Goal: Information Seeking & Learning: Learn about a topic

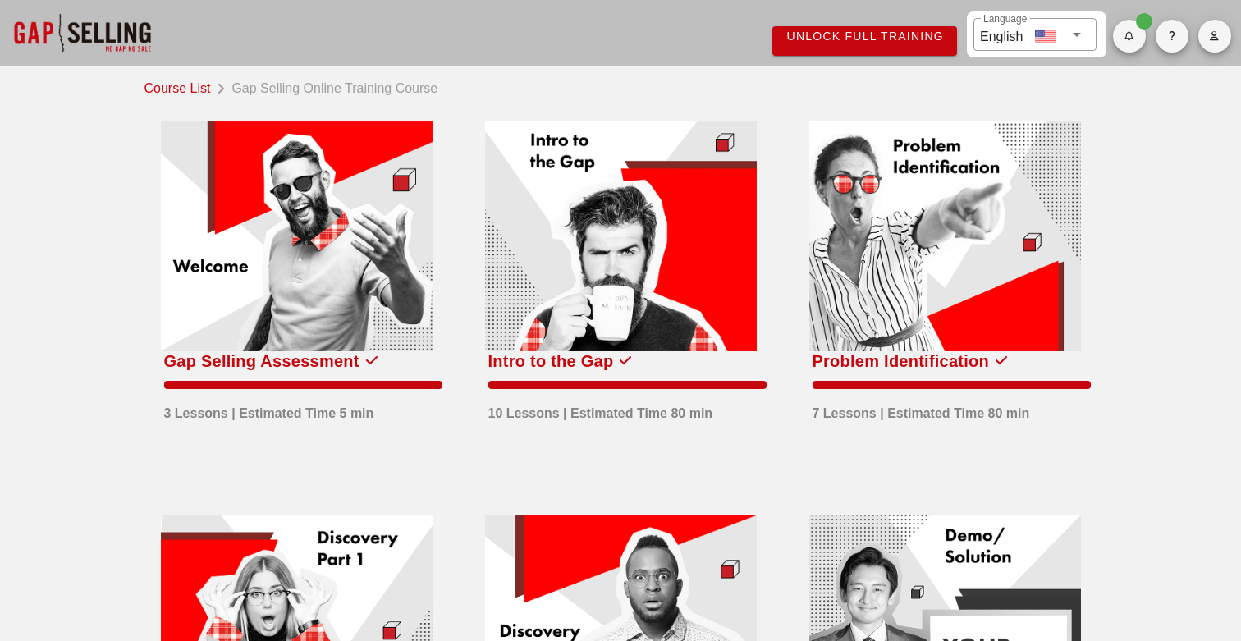
click at [837, 37] on span "Unlock Full Training" at bounding box center [865, 36] width 158 height 13
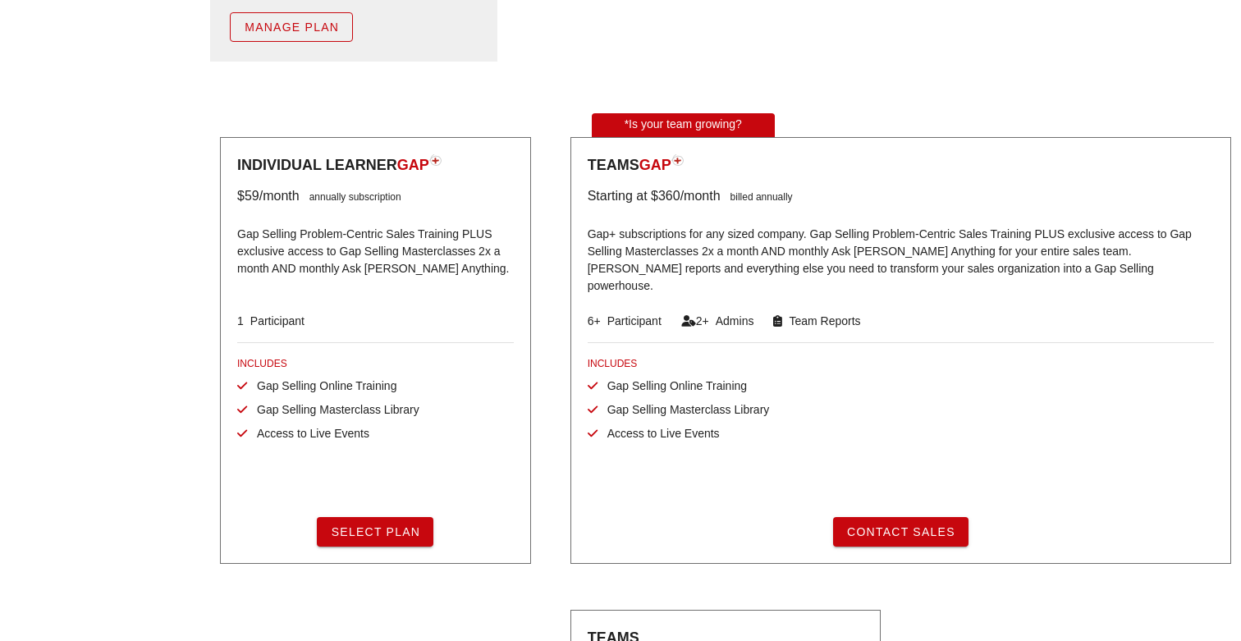
scroll to position [309, 0]
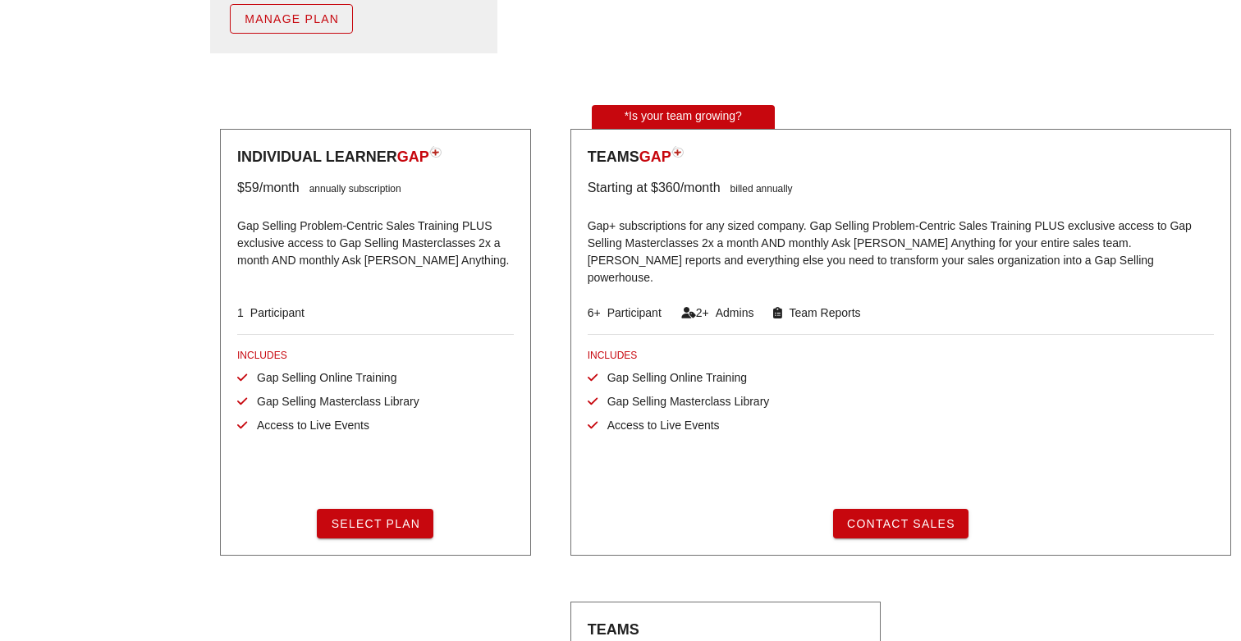
click at [402, 519] on span "Select Plan" at bounding box center [375, 523] width 90 height 13
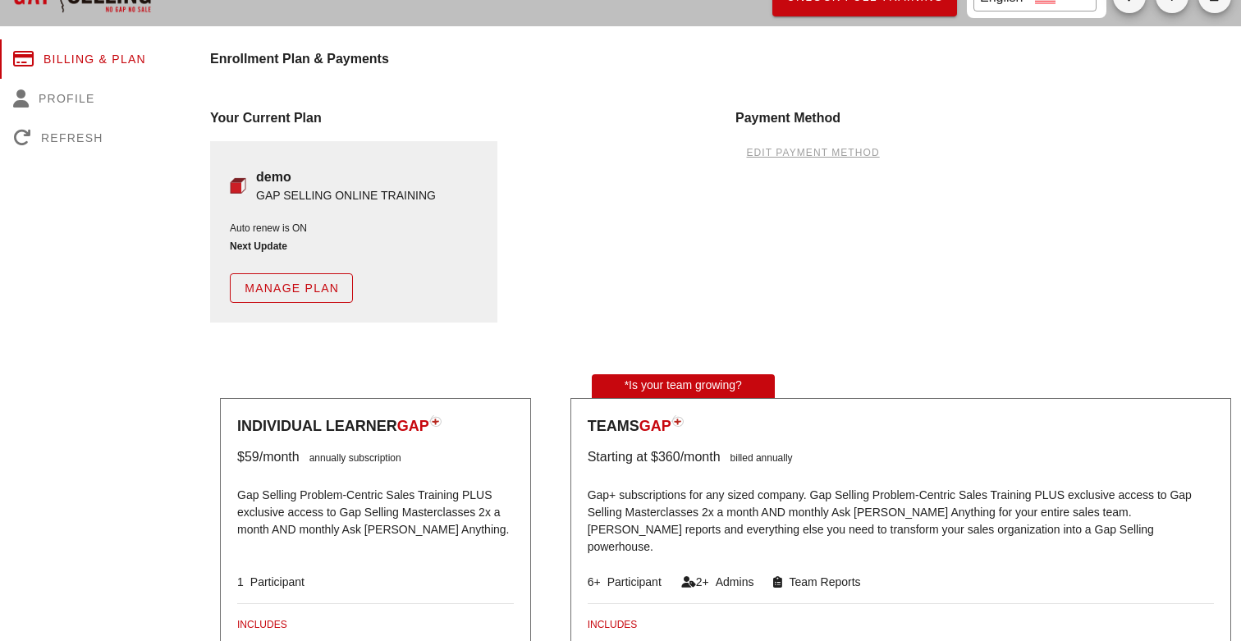
scroll to position [0, 0]
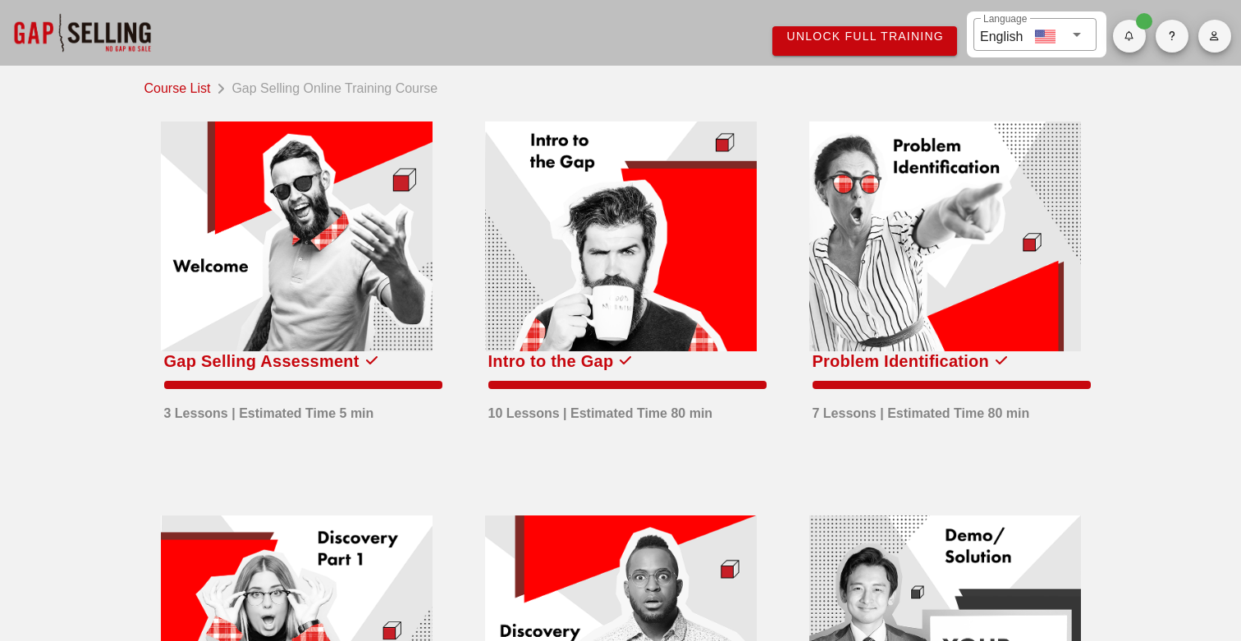
click at [190, 94] on link "Course List" at bounding box center [181, 87] width 73 height 23
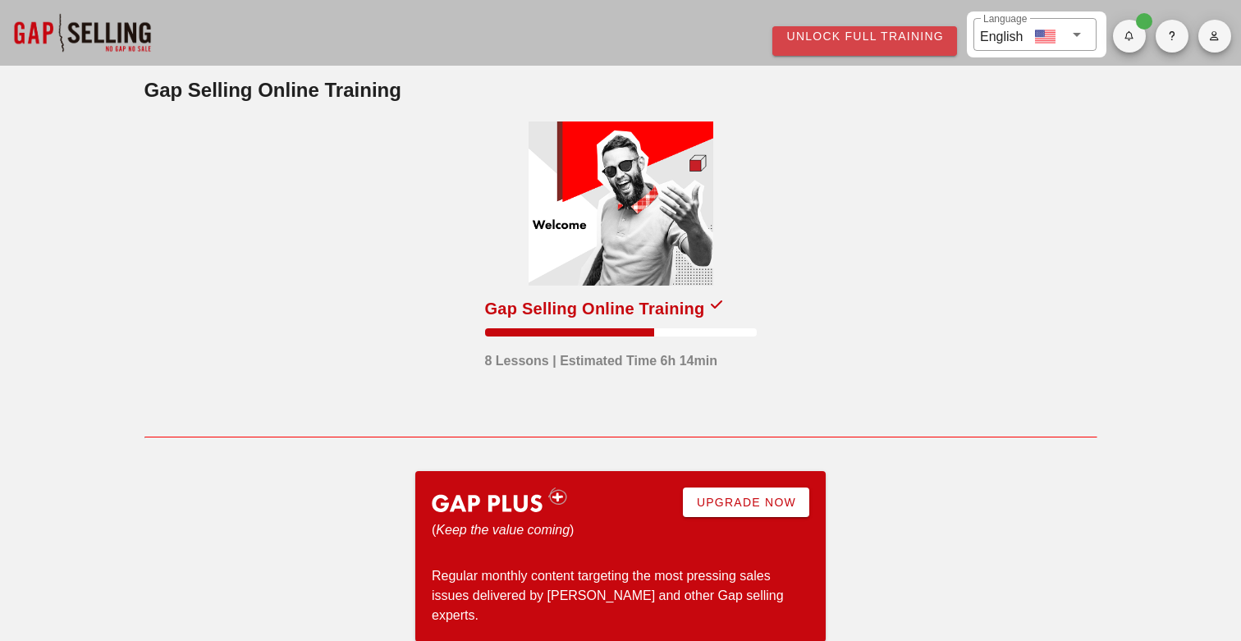
click at [896, 40] on span "Unlock Full Training" at bounding box center [865, 36] width 158 height 13
click at [668, 266] on div at bounding box center [621, 204] width 185 height 164
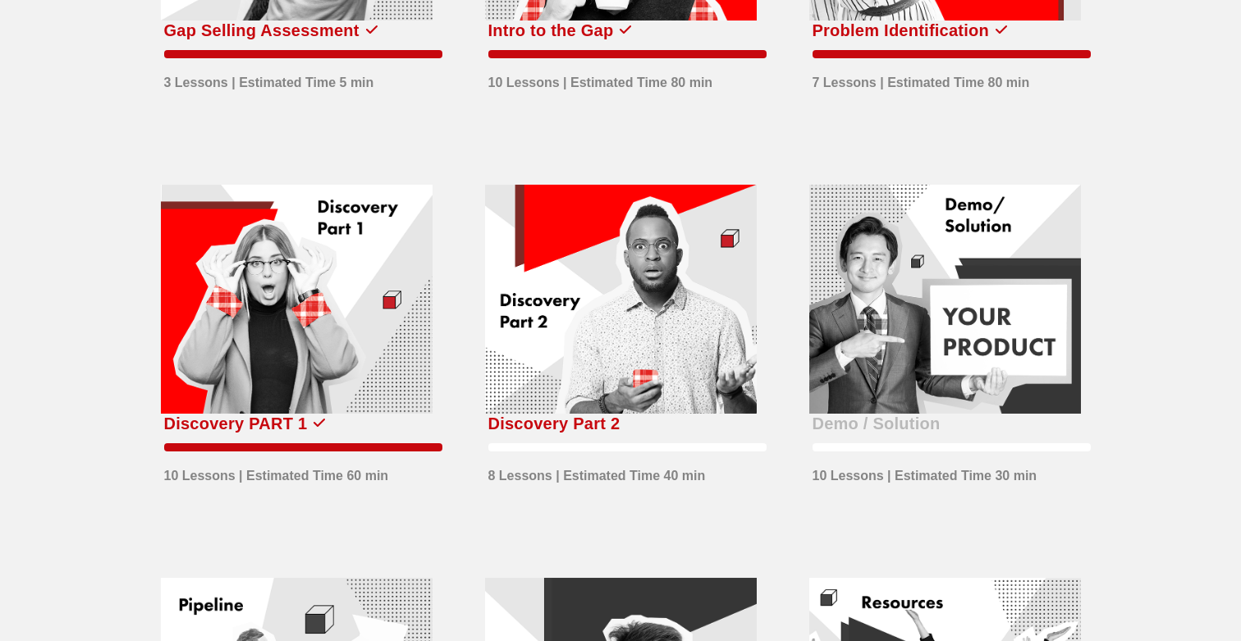
scroll to position [336, 0]
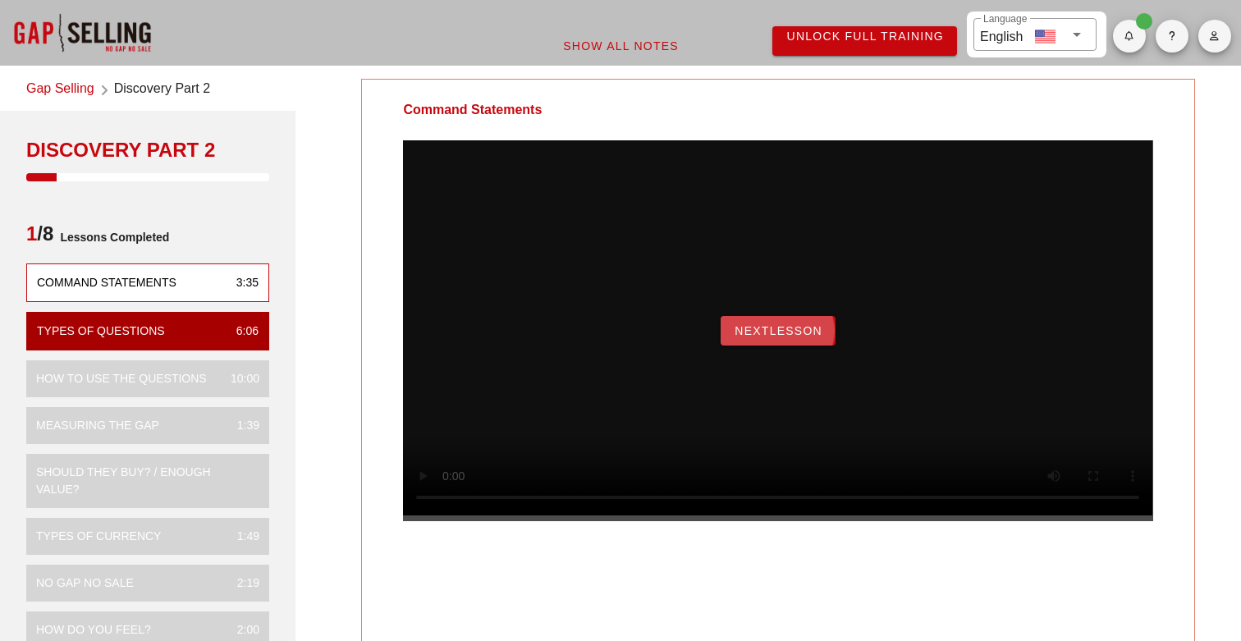
click at [775, 337] on span "NextLesson" at bounding box center [778, 330] width 89 height 13
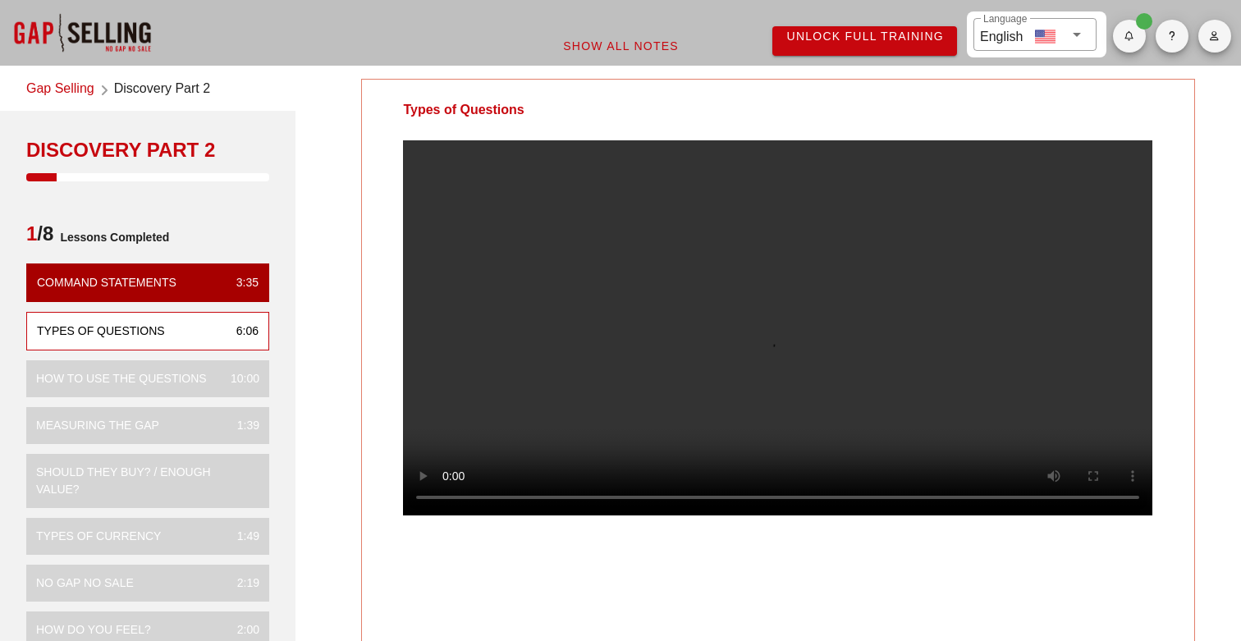
click at [305, 34] on div "Unlock Full Training ​ Language English" at bounding box center [620, 33] width 1241 height 66
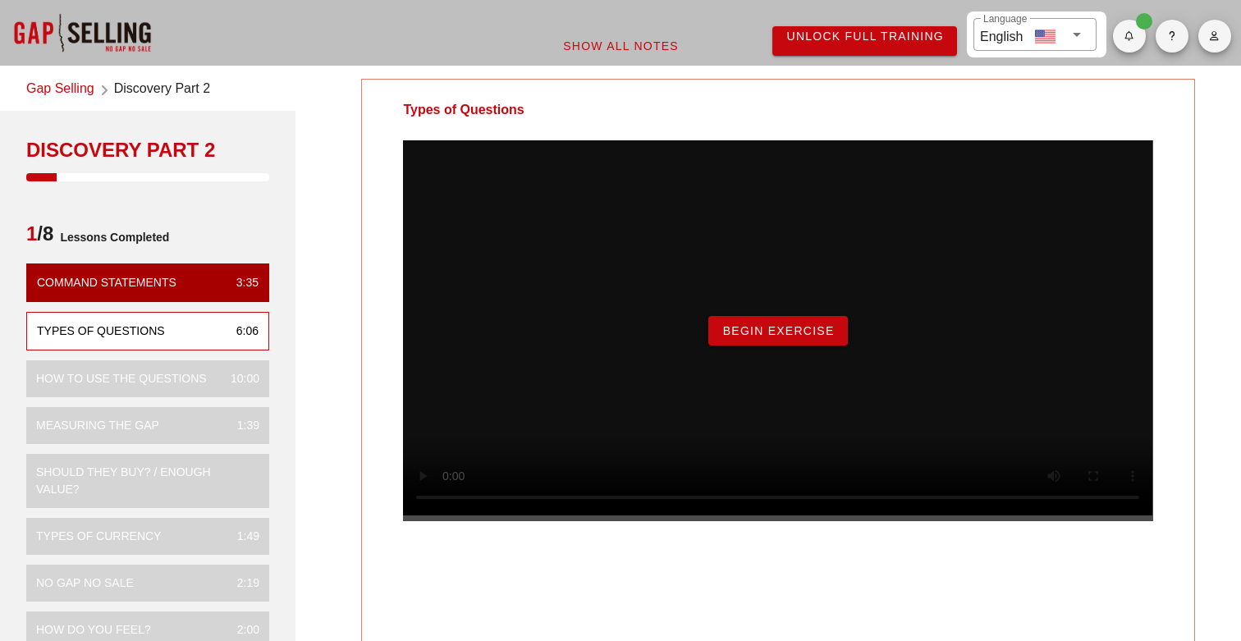
click at [86, 89] on link "Gap Selling" at bounding box center [60, 90] width 68 height 22
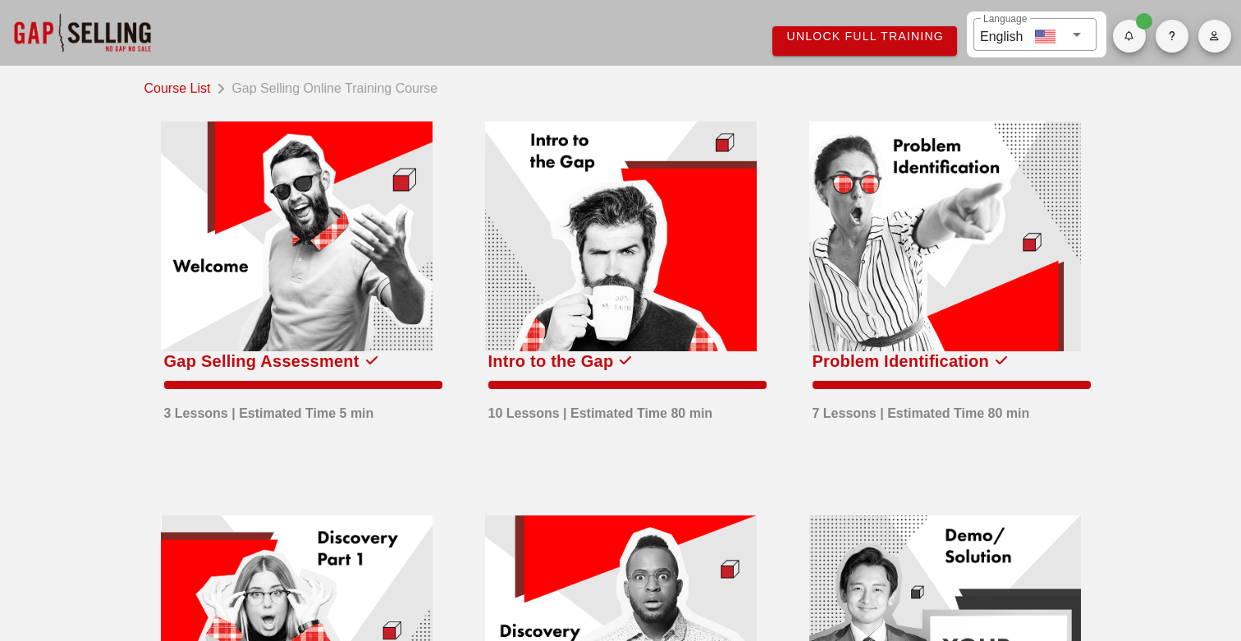
click at [165, 85] on link "Course List" at bounding box center [181, 87] width 73 height 23
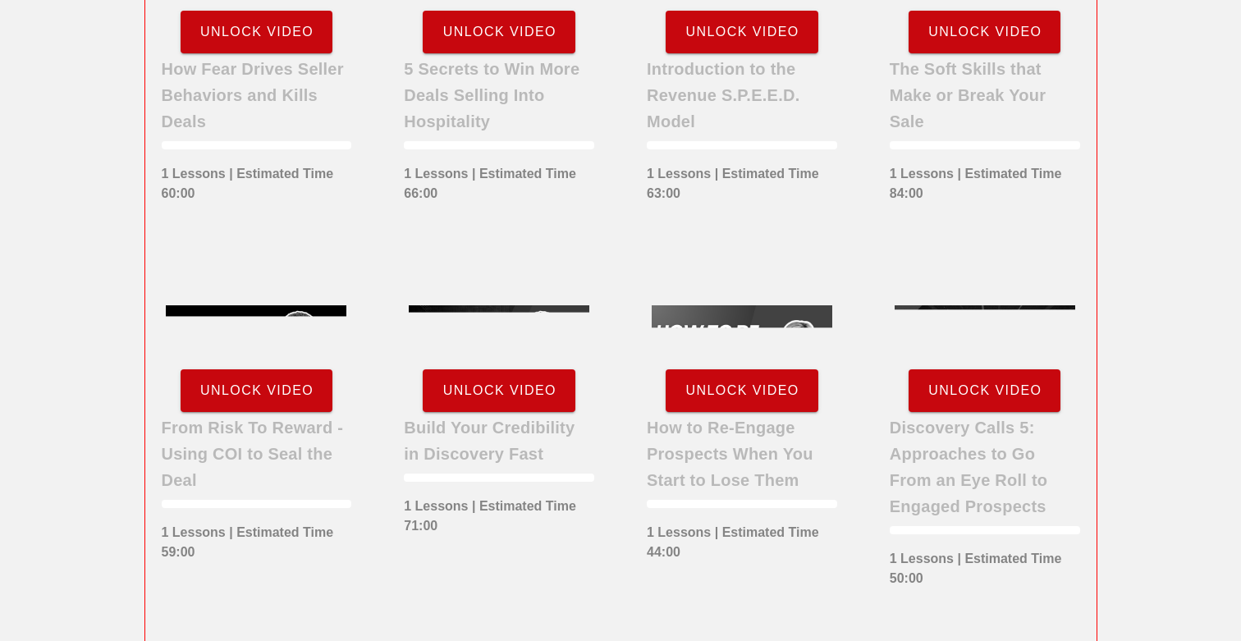
scroll to position [2031, 0]
